Goal: Information Seeking & Learning: Learn about a topic

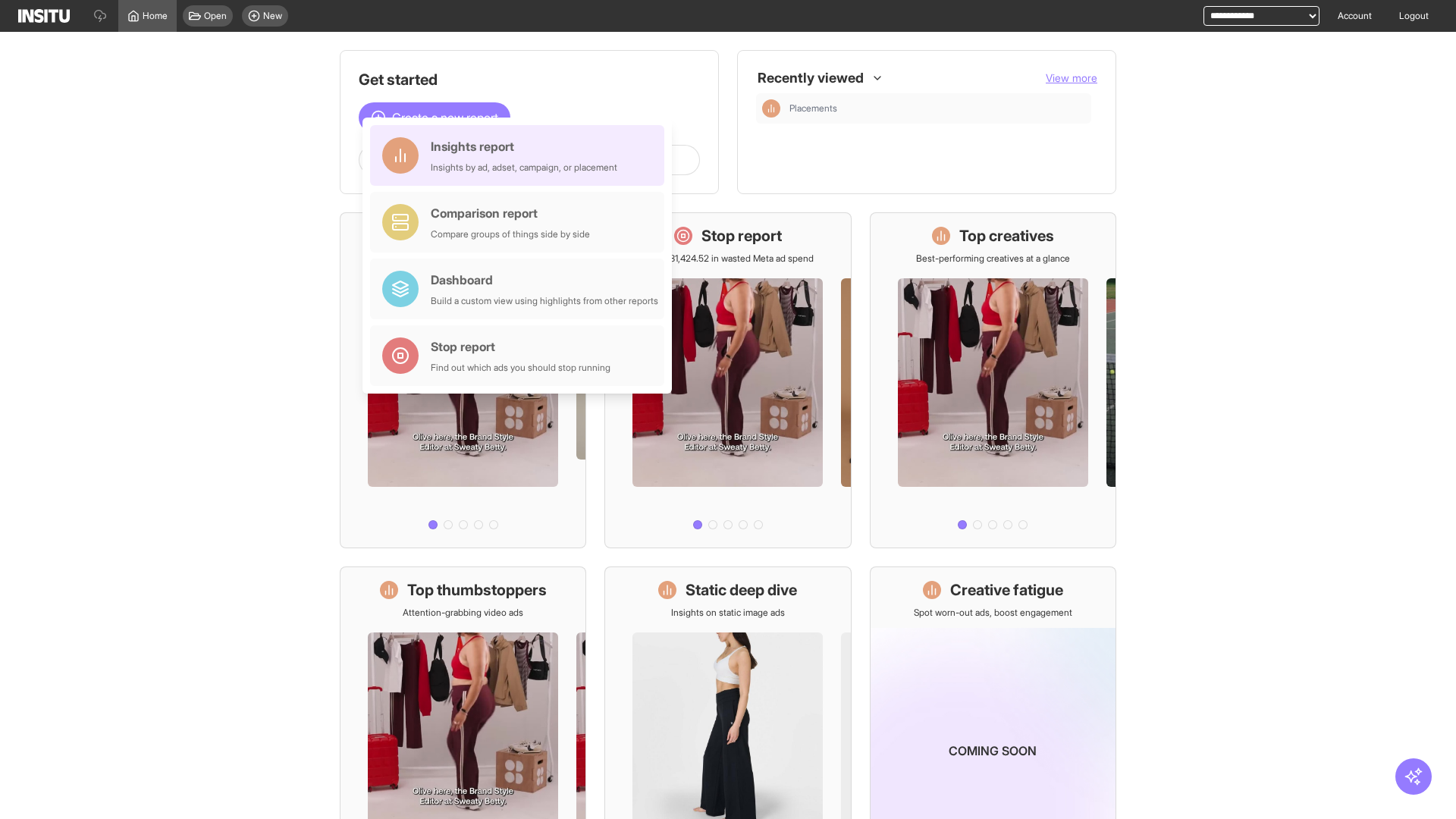
click at [521, 155] on div "Insights report Insights by ad, adset, campaign, or placement" at bounding box center [524, 155] width 186 height 37
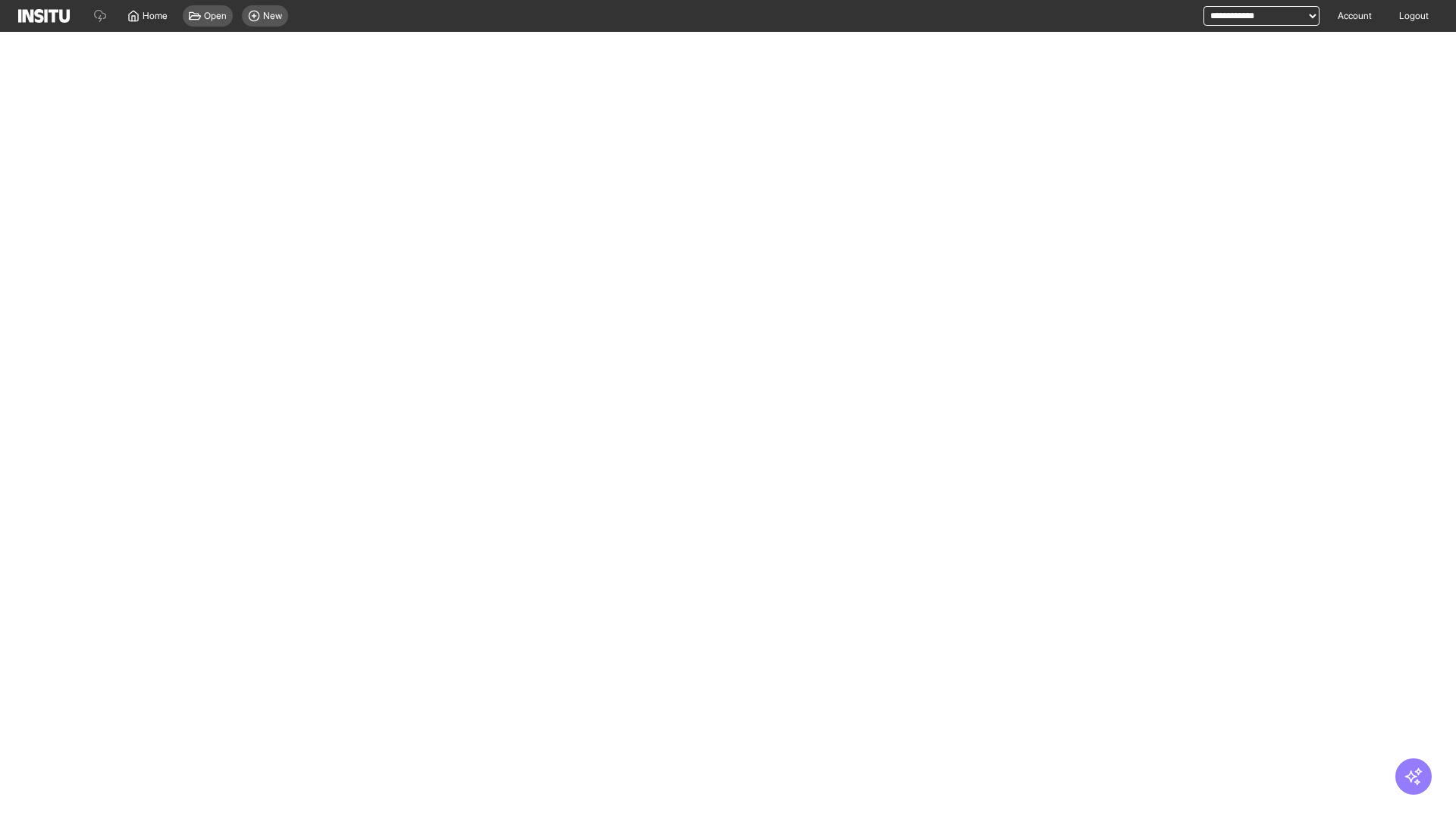
select select "**"
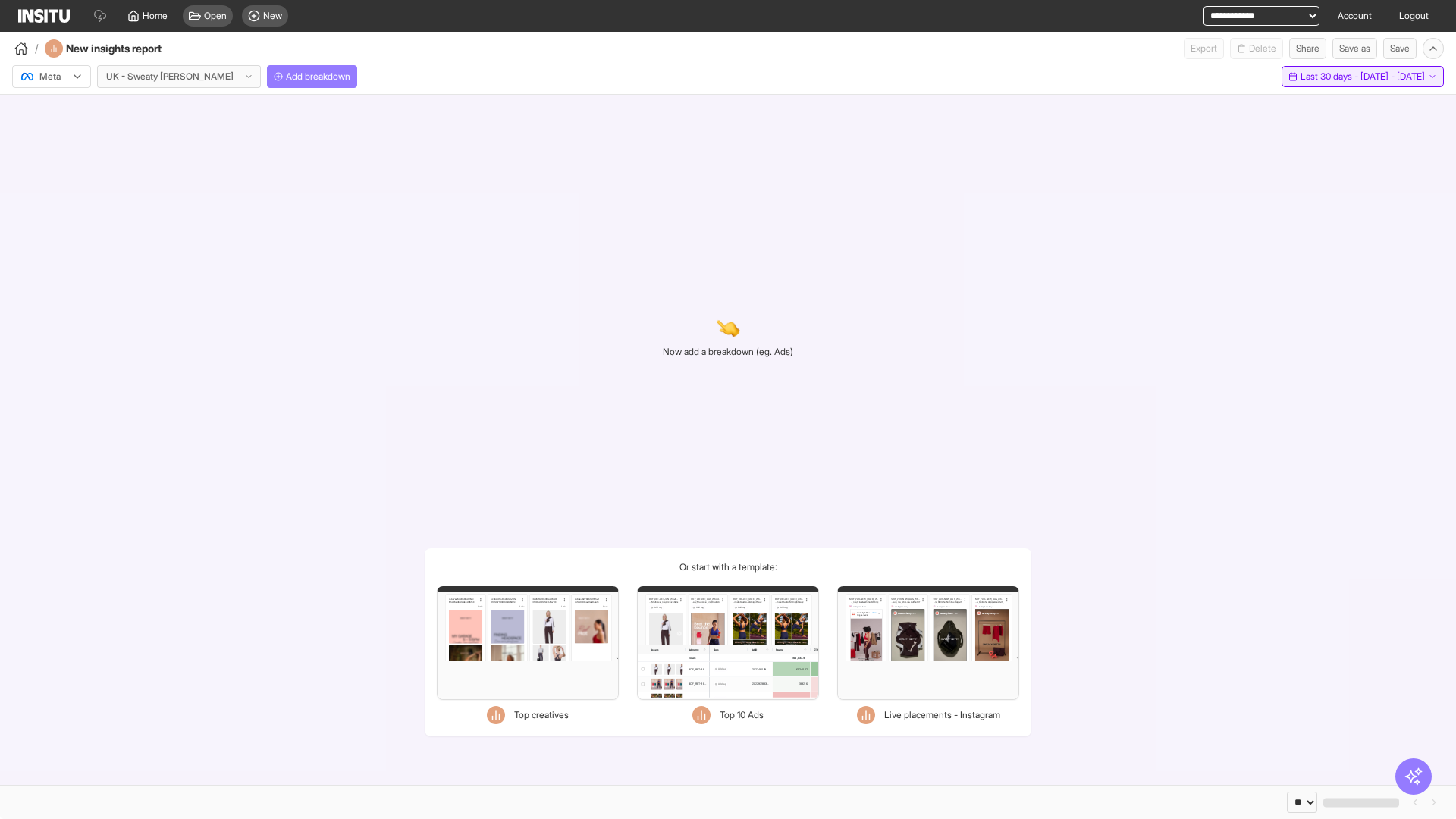
click at [1332, 76] on span "Last 30 days - [DATE] - [DATE]" at bounding box center [1363, 76] width 125 height 12
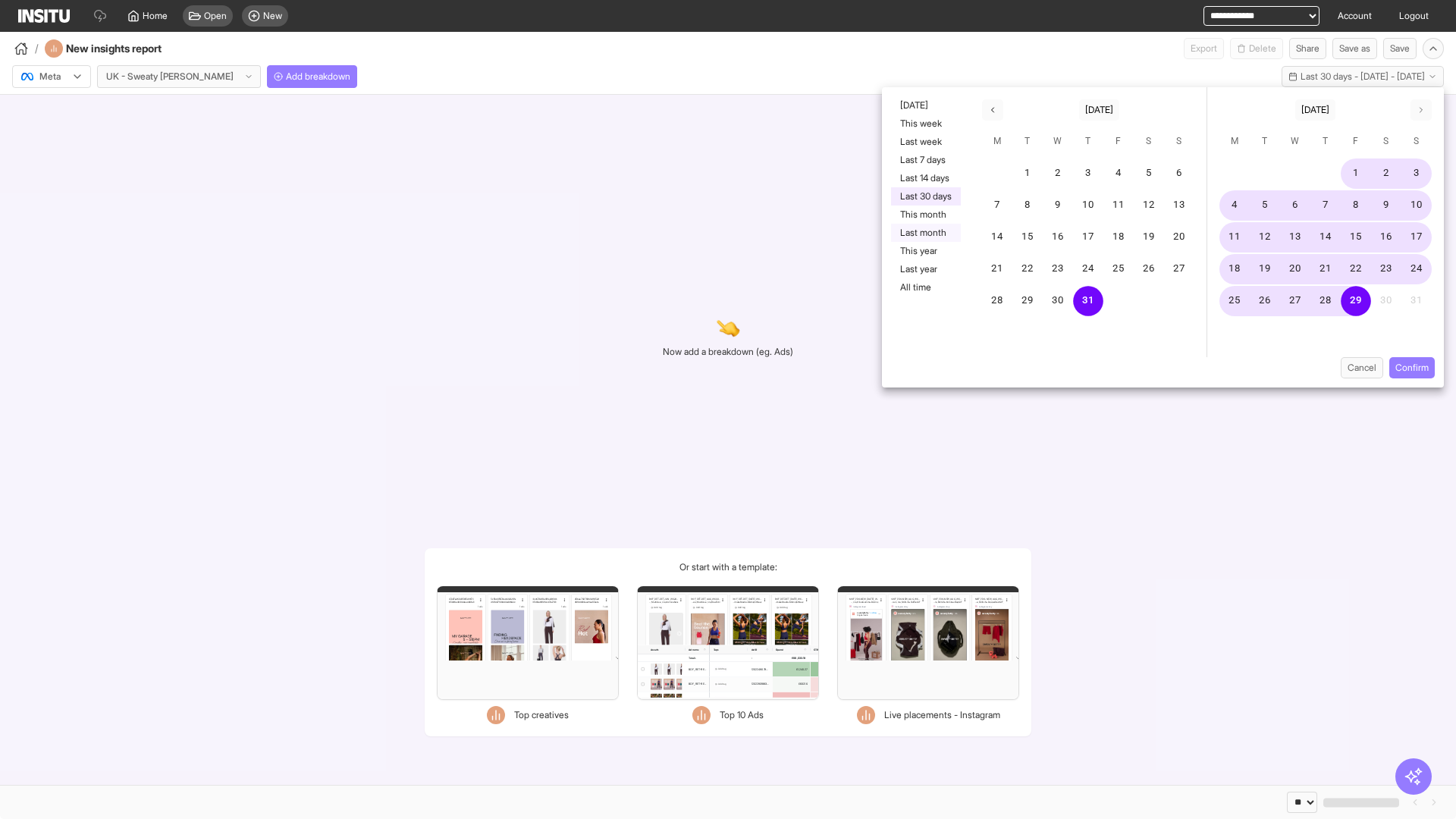
click at [924, 233] on button "Last month" at bounding box center [926, 232] width 70 height 18
